Goal: Task Accomplishment & Management: Complete application form

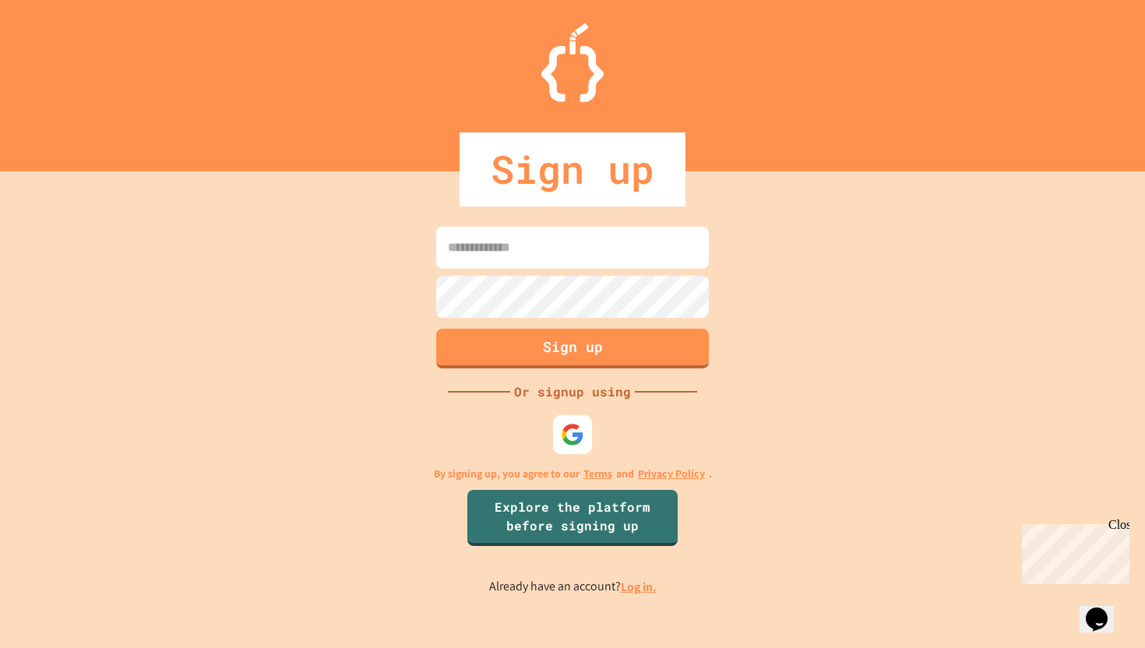
click at [550, 252] on input at bounding box center [572, 248] width 273 height 42
type input "*"
click at [578, 441] on img at bounding box center [572, 434] width 25 height 25
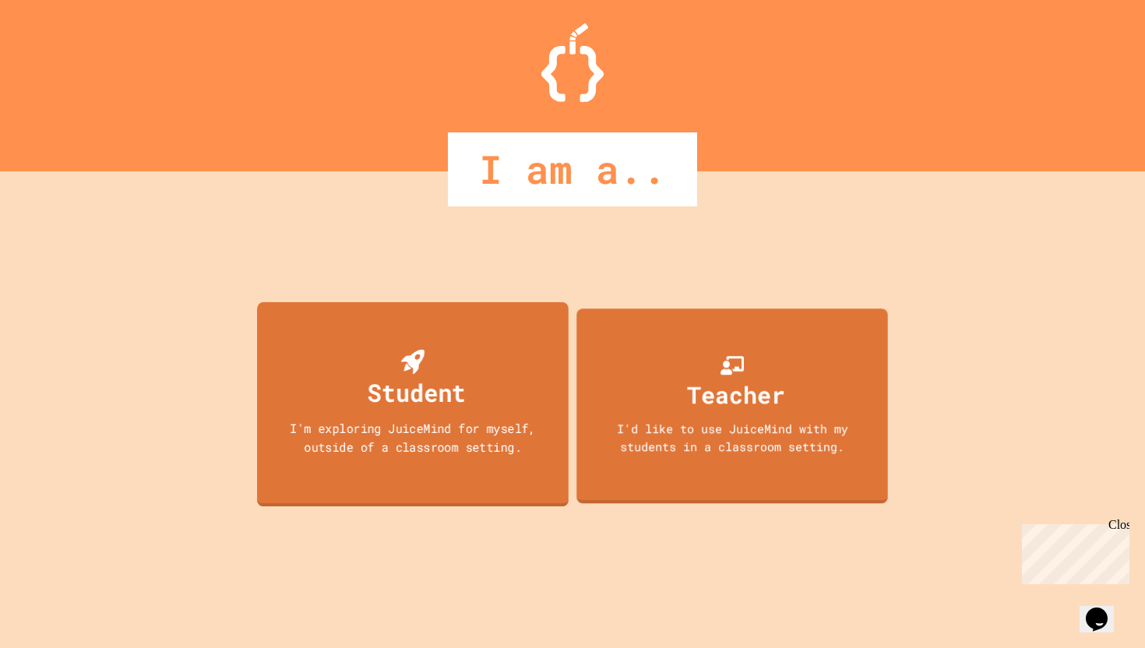
click at [526, 467] on div "Student I'm exploring JuiceMind for myself, outside of a classroom setting." at bounding box center [413, 404] width 312 height 205
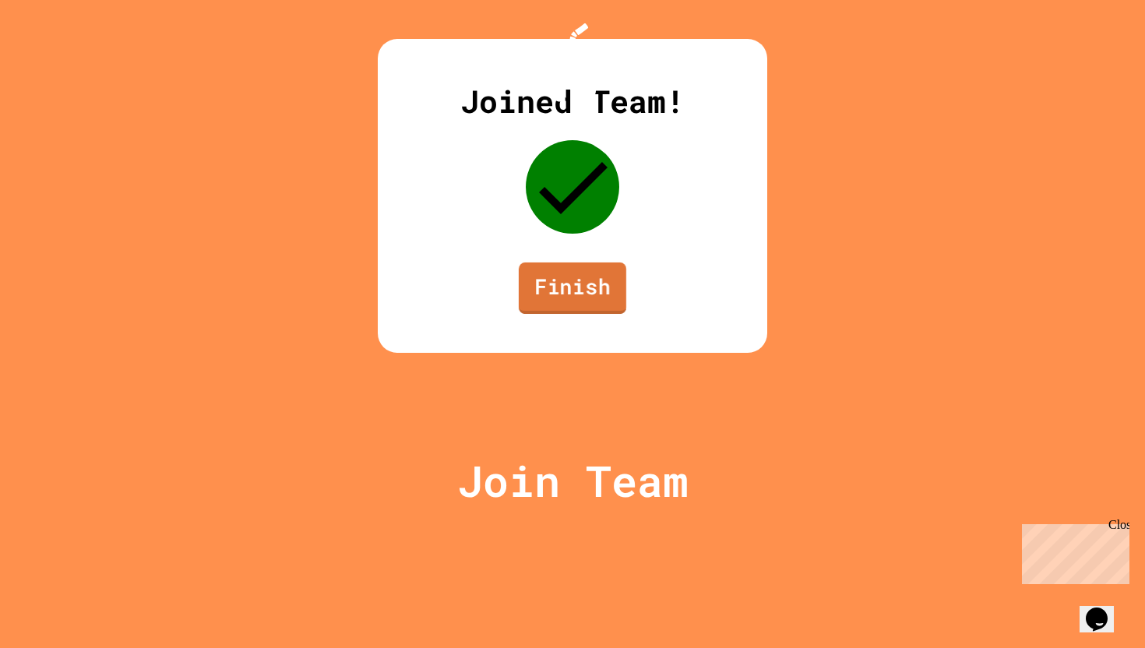
click at [615, 314] on link "Finish" at bounding box center [572, 287] width 107 height 51
